Goal: Information Seeking & Learning: Learn about a topic

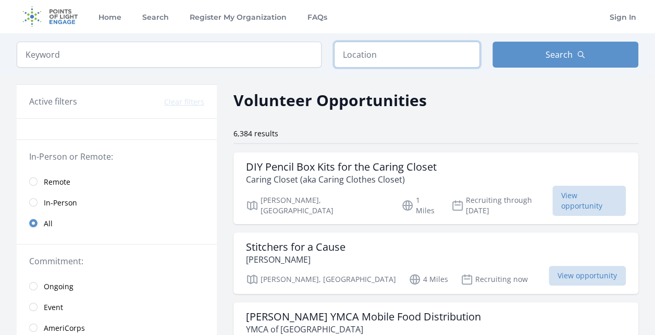
click at [368, 64] on input "text" at bounding box center [407, 55] width 146 height 26
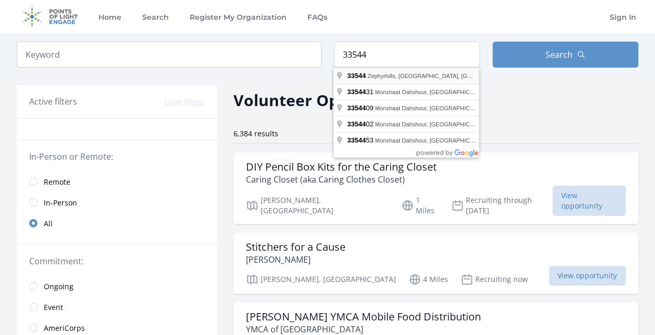
type input "Zephyrhills, [GEOGRAPHIC_DATA], [GEOGRAPHIC_DATA]"
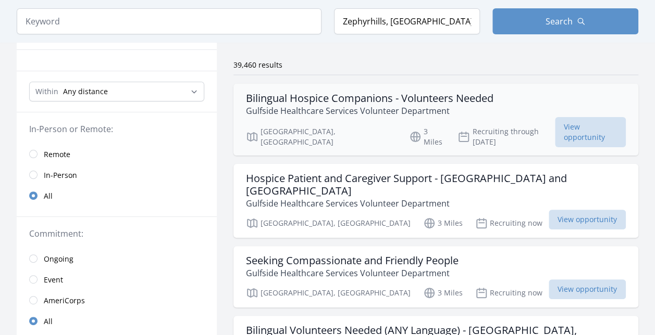
scroll to position [69, 0]
click at [439, 94] on h3 "Bilingual Hospice Companions - Volunteers Needed" at bounding box center [369, 98] width 247 height 13
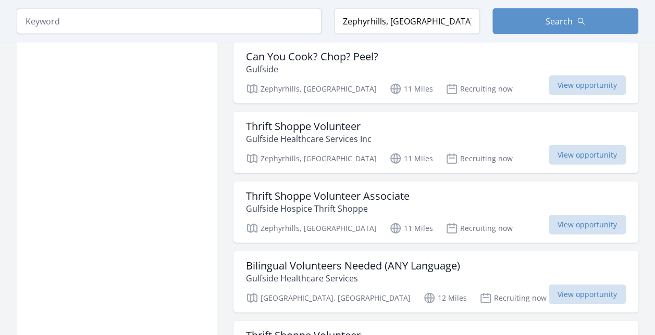
scroll to position [1168, 0]
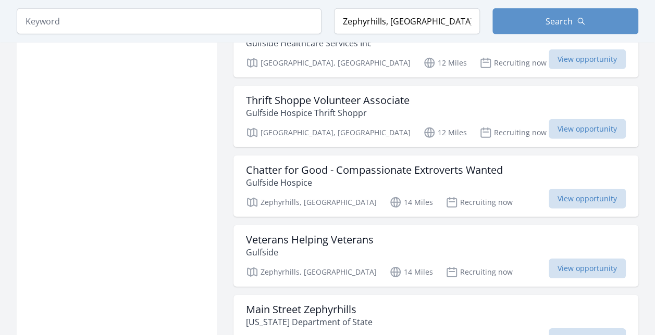
scroll to position [1473, 0]
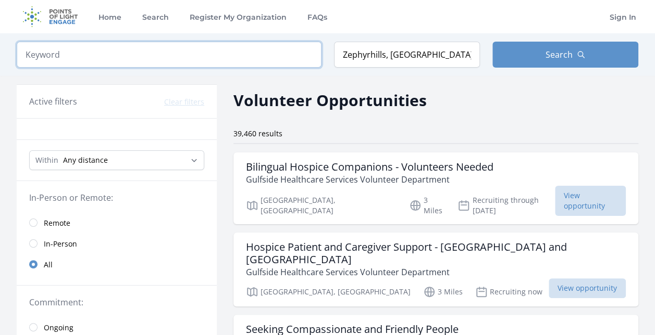
click at [215, 54] on input "search" at bounding box center [169, 55] width 305 height 26
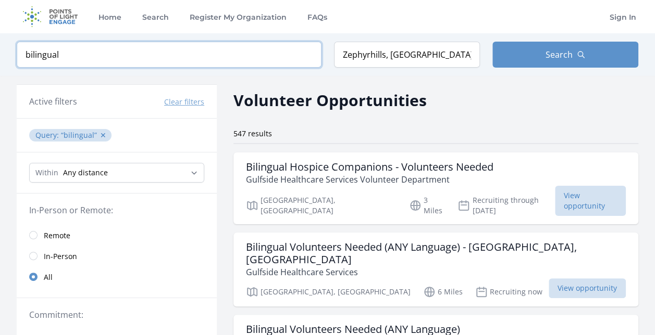
type input "bilingual"
click button "submit" at bounding box center [0, 0] width 0 height 0
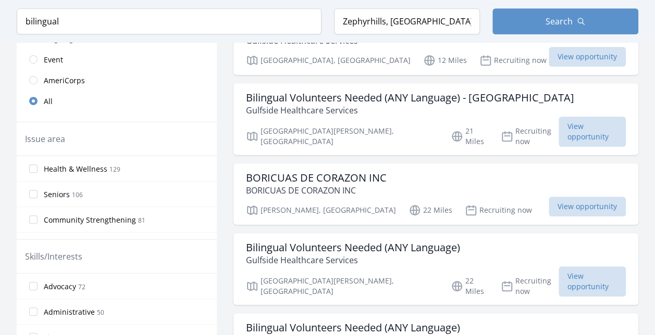
scroll to position [302, 0]
click at [273, 171] on h3 "BORICUAS DE CORAZON INC" at bounding box center [316, 177] width 141 height 13
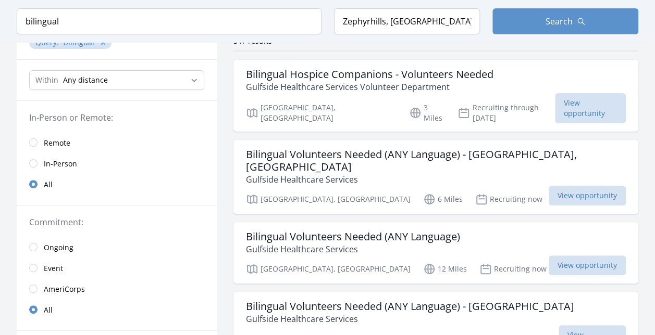
scroll to position [92, 0]
click at [94, 81] on select "Any distance , 5 Miles , 20 Miles , 50 Miles , 100 Miles" at bounding box center [116, 81] width 175 height 20
select select "80467"
click at [29, 71] on select "Any distance , 5 Miles , 20 Miles , 50 Miles , 100 Miles" at bounding box center [116, 81] width 175 height 20
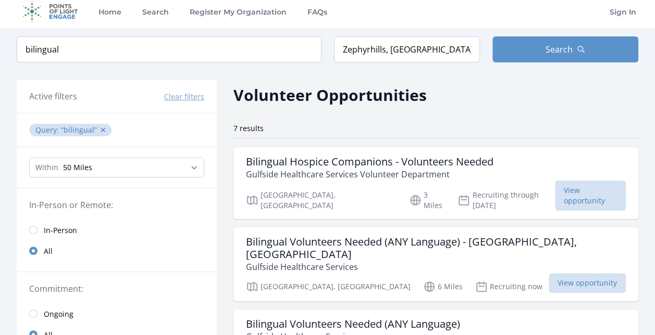
scroll to position [3, 0]
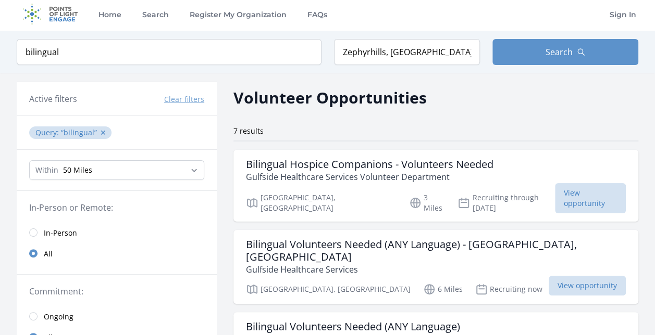
click at [103, 133] on span "bilingual ✕" at bounding box center [85, 133] width 48 height 10
click at [102, 133] on button "✕" at bounding box center [103, 133] width 6 height 10
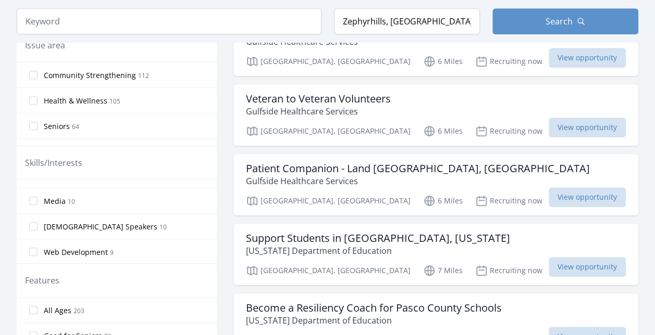
scroll to position [250, 0]
click at [91, 222] on span "[DEMOGRAPHIC_DATA] Speakers" at bounding box center [101, 224] width 114 height 10
click at [38, 222] on input "Spanish Speakers 10" at bounding box center [33, 224] width 8 height 8
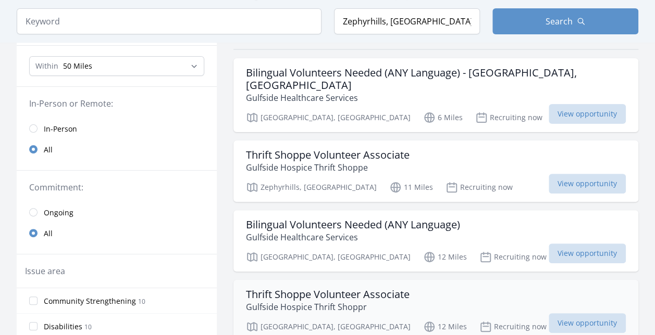
scroll to position [93, 0]
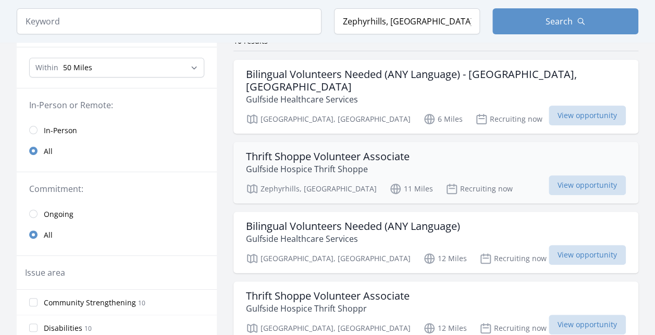
click at [265, 163] on p "Gulfside Hospice Thrift Shoppe" at bounding box center [328, 169] width 164 height 13
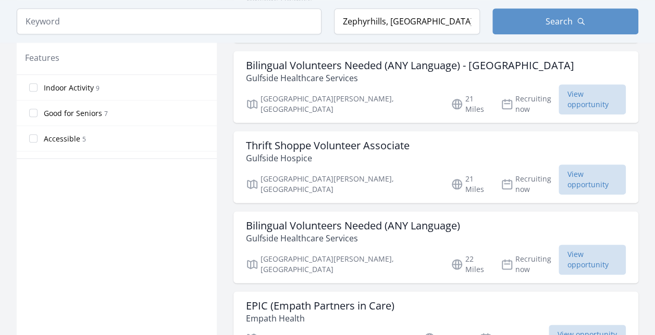
scroll to position [543, 0]
click at [247, 301] on h3 "EPIC (Empath Partners in Care)" at bounding box center [320, 307] width 148 height 13
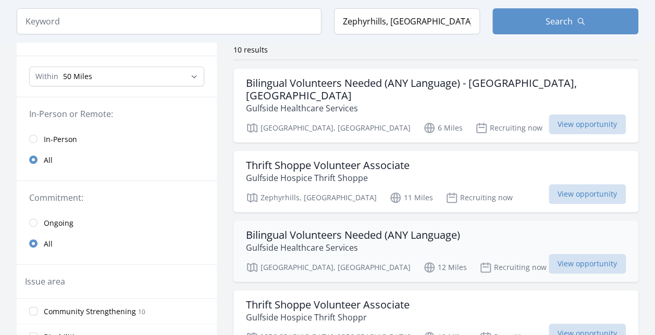
scroll to position [83, 0]
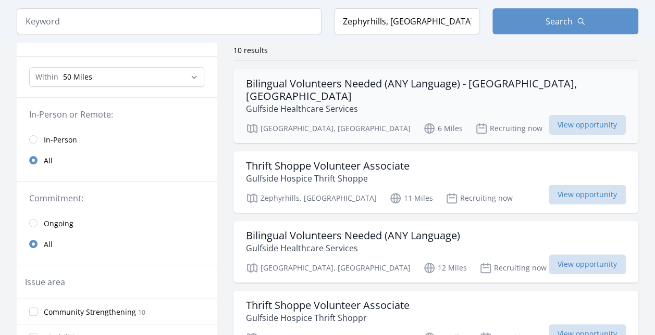
click at [320, 103] on p "Gulfside Healthcare Services" at bounding box center [436, 109] width 380 height 13
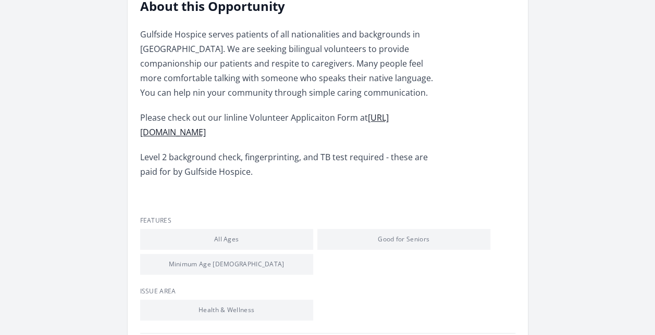
scroll to position [319, 0]
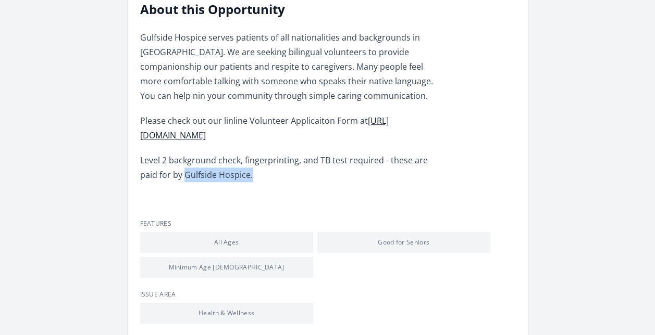
drag, startPoint x: 238, startPoint y: 175, endPoint x: 166, endPoint y: 174, distance: 71.4
click at [166, 174] on p "Level 2 background check, fingerprinting, and TB test required - these are paid…" at bounding box center [292, 167] width 305 height 29
copy p "Gulfside Hospice."
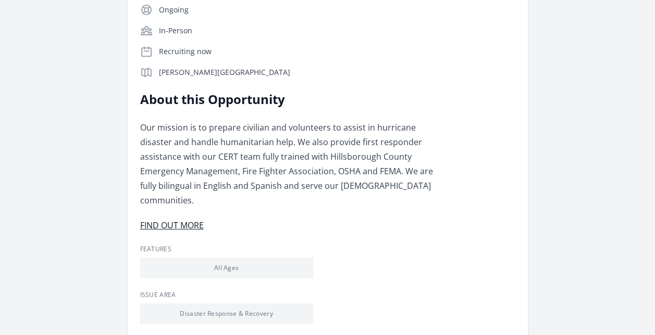
scroll to position [205, 0]
click at [192, 219] on link "FIND OUT MORE" at bounding box center [172, 224] width 64 height 11
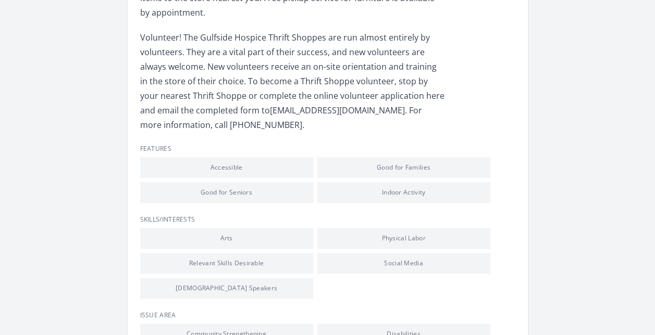
scroll to position [526, 0]
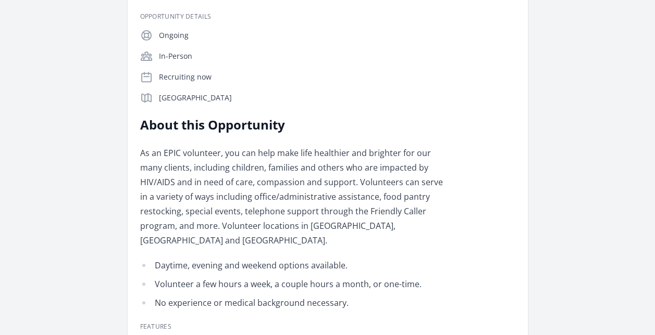
scroll to position [179, 0]
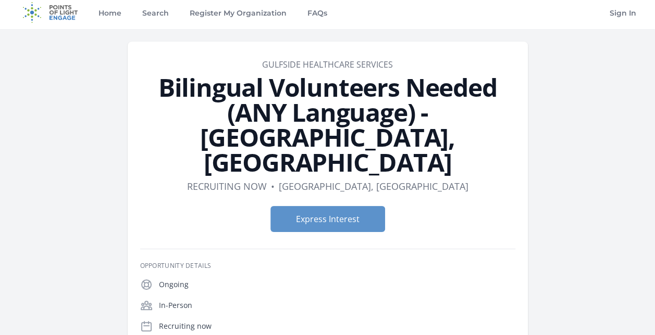
scroll to position [3, 0]
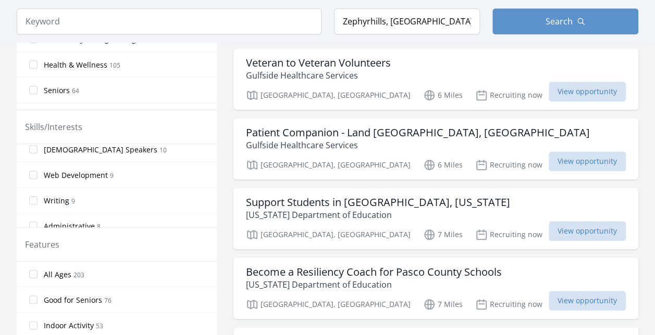
scroll to position [289, 0]
click at [159, 145] on span "10" at bounding box center [162, 149] width 7 height 9
click at [38, 145] on input "Spanish Speakers 10" at bounding box center [33, 149] width 8 height 8
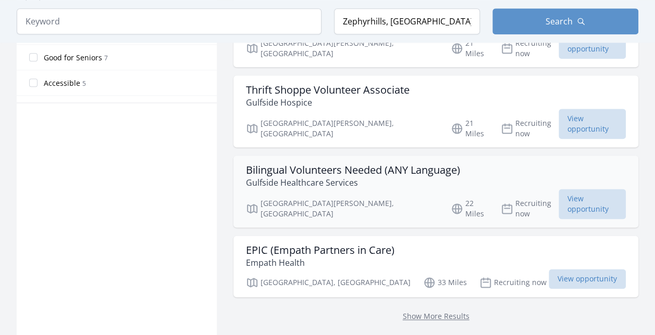
scroll to position [600, 0]
click at [333, 244] on h3 "EPIC (Empath Partners in Care)" at bounding box center [320, 250] width 148 height 13
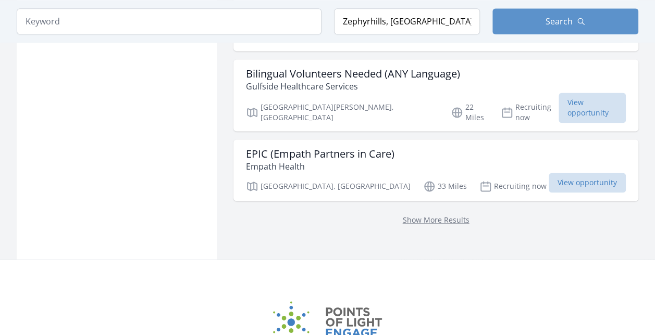
scroll to position [727, 0]
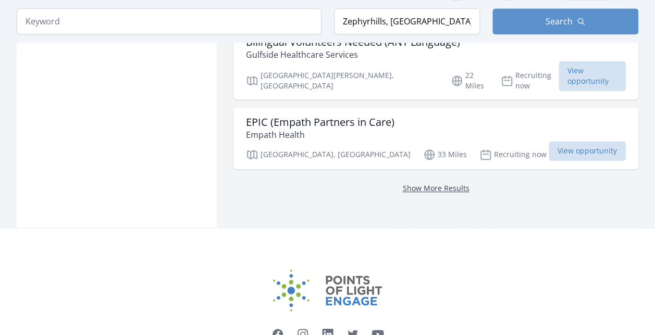
click at [403, 183] on link "Show More Results" at bounding box center [436, 188] width 67 height 10
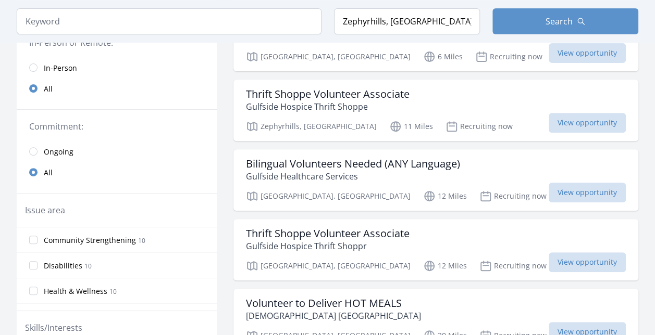
scroll to position [173, 0]
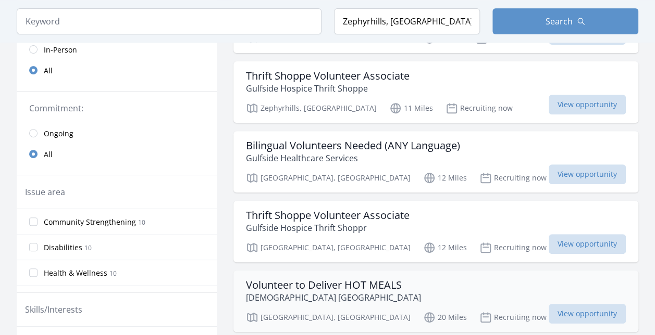
click at [378, 279] on h3 "Volunteer to Deliver HOT MEALS" at bounding box center [333, 285] width 175 height 13
click at [343, 82] on div "Thrift Shoppe Volunteer Associate Gulfside Hospice Thrift Shoppe Zephyrhills, F…" at bounding box center [435, 91] width 405 height 61
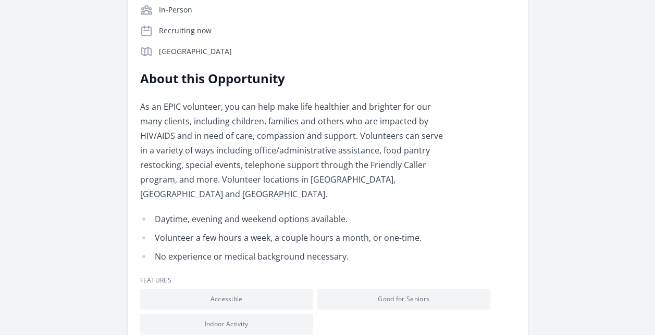
scroll to position [226, 0]
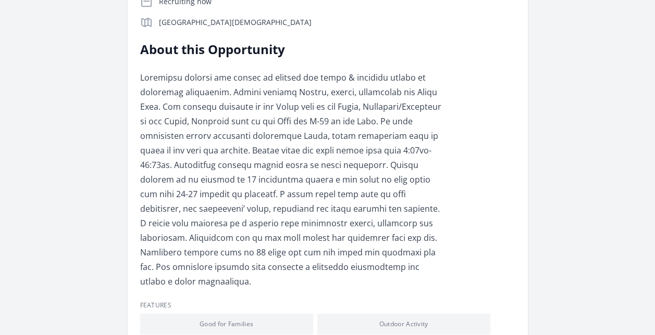
scroll to position [293, 0]
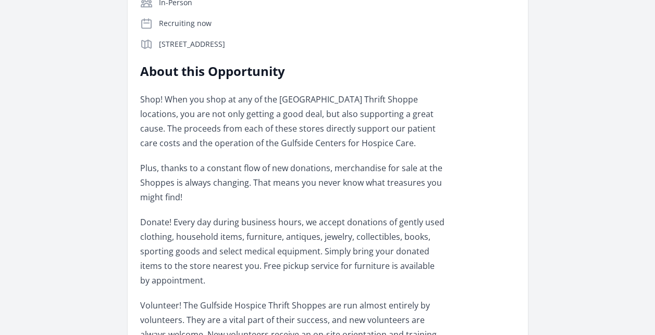
scroll to position [258, 0]
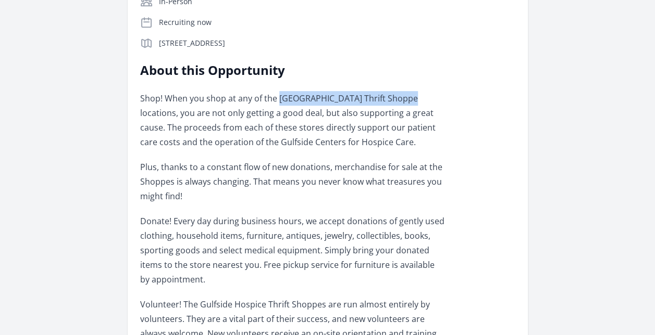
drag, startPoint x: 278, startPoint y: 96, endPoint x: 400, endPoint y: 99, distance: 121.9
click at [400, 99] on p "Shop! When you shop at any of the Gulfside Hospice Thrift Shoppe locations, you…" at bounding box center [292, 120] width 305 height 58
copy p "Gulfside Hospice Thrift Shoppe"
